Goal: Find specific page/section: Find specific page/section

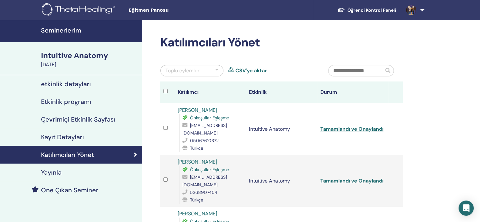
click at [361, 9] on link "Öğrenci Kontrol Paneli" at bounding box center [366, 10] width 69 height 12
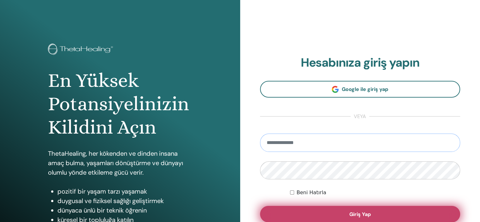
type input "**********"
click at [298, 208] on button "Giriş Yap" at bounding box center [360, 214] width 201 height 16
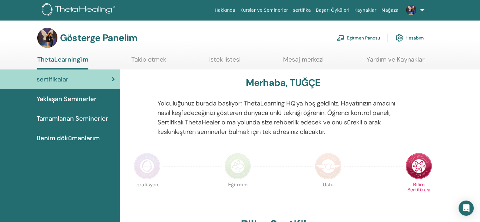
click at [365, 36] on font "Eğitmen Panosu" at bounding box center [363, 38] width 33 height 6
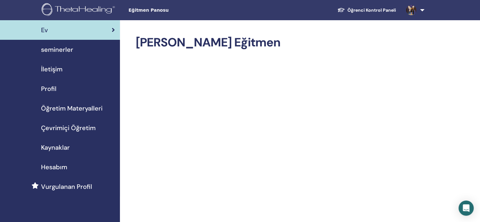
click at [50, 43] on link "seminerler" at bounding box center [60, 50] width 120 height 20
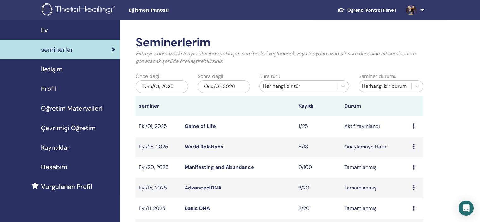
click at [204, 128] on link "Game of Life" at bounding box center [200, 126] width 31 height 7
